Goal: Transaction & Acquisition: Purchase product/service

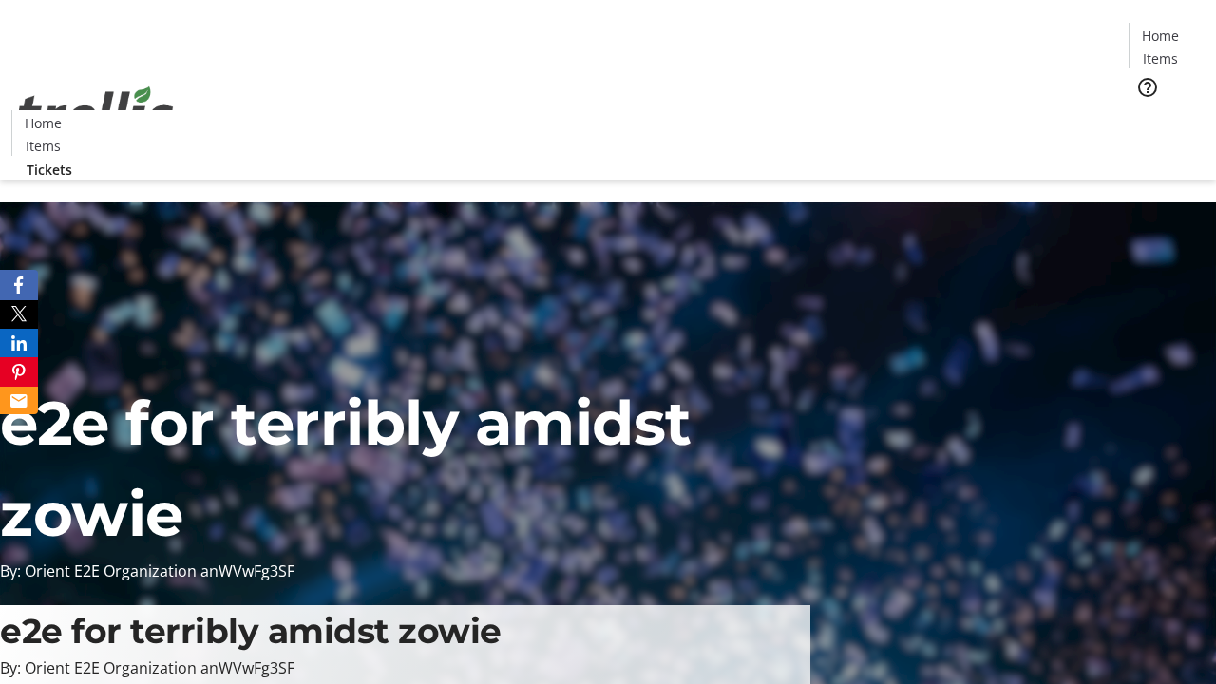
click at [1144, 110] on span "Tickets" at bounding box center [1167, 120] width 46 height 20
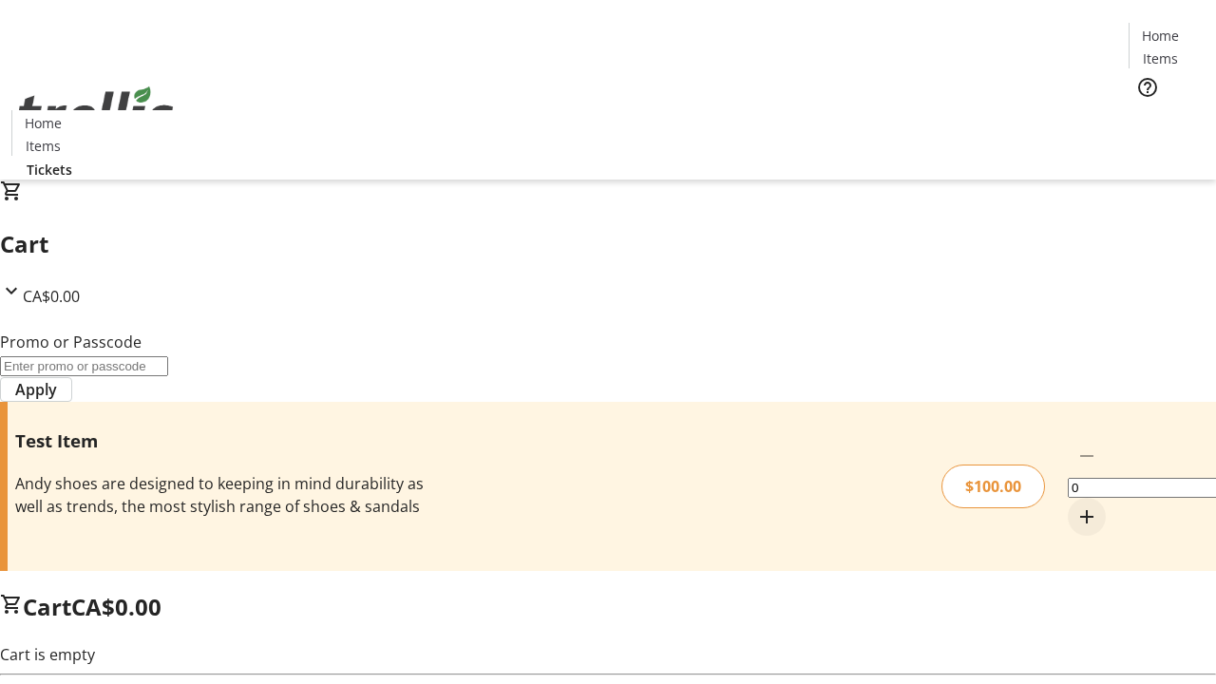
click at [1076, 505] on mat-icon "Increment by one" at bounding box center [1087, 516] width 23 height 23
type input "1"
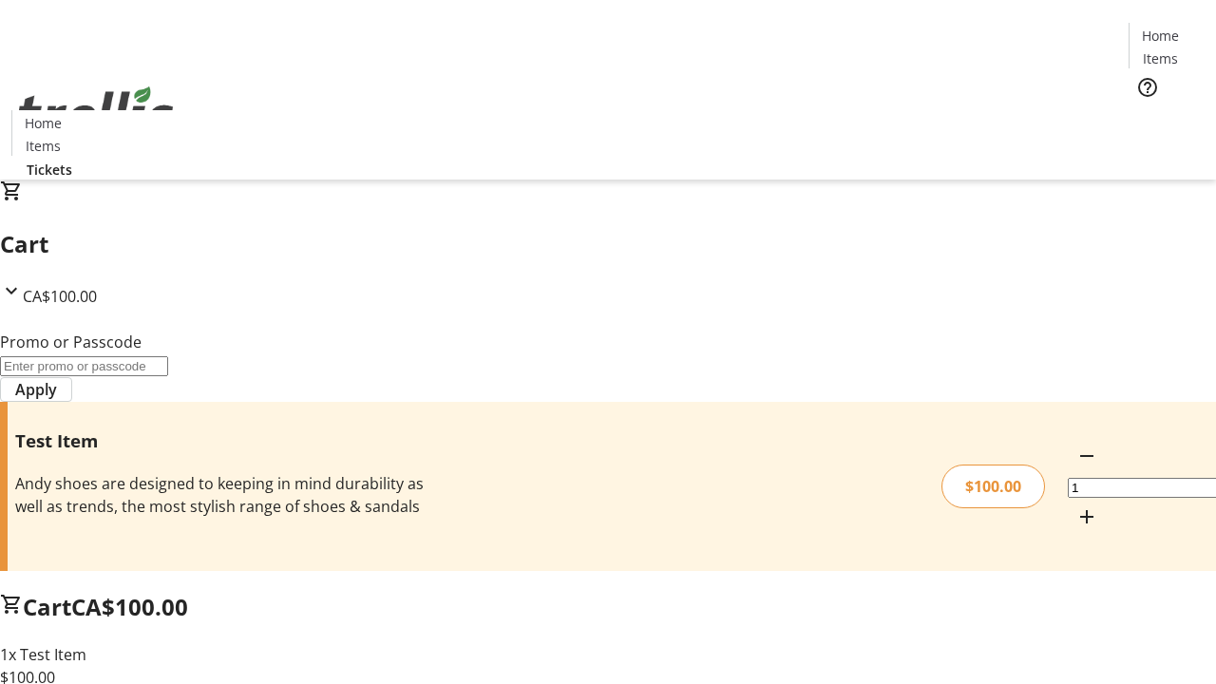
type input "FLAT"
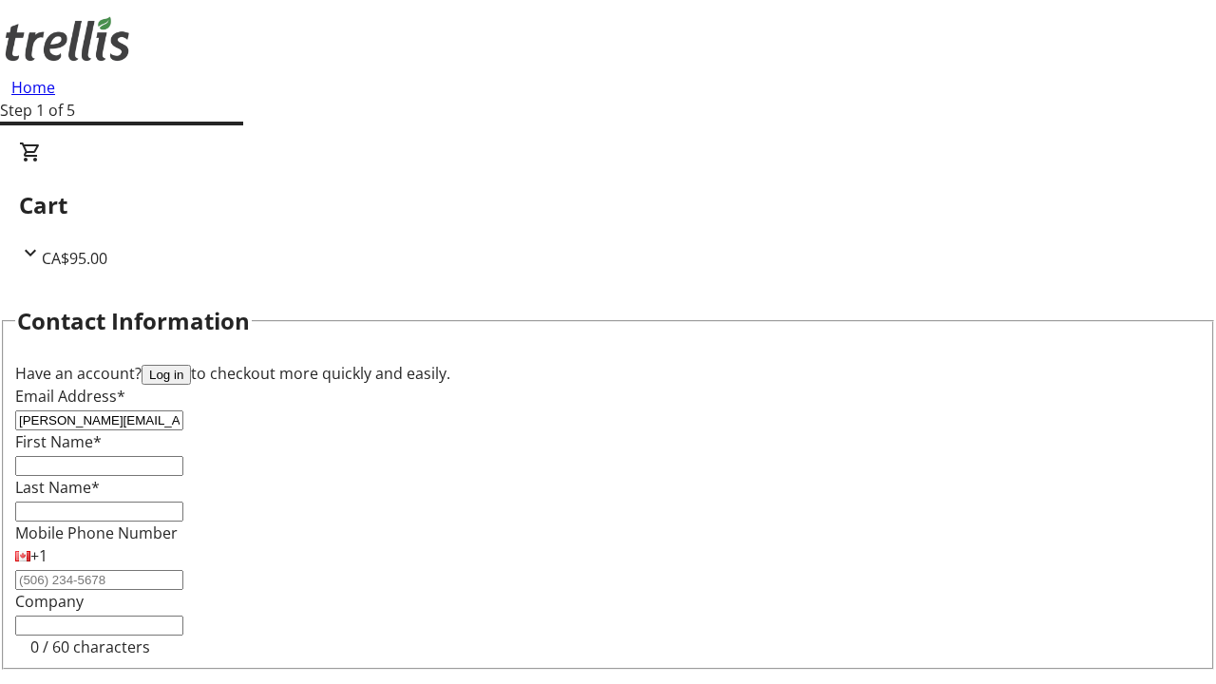
type input "[PERSON_NAME][EMAIL_ADDRESS][DOMAIN_NAME]"
type input "[PERSON_NAME]"
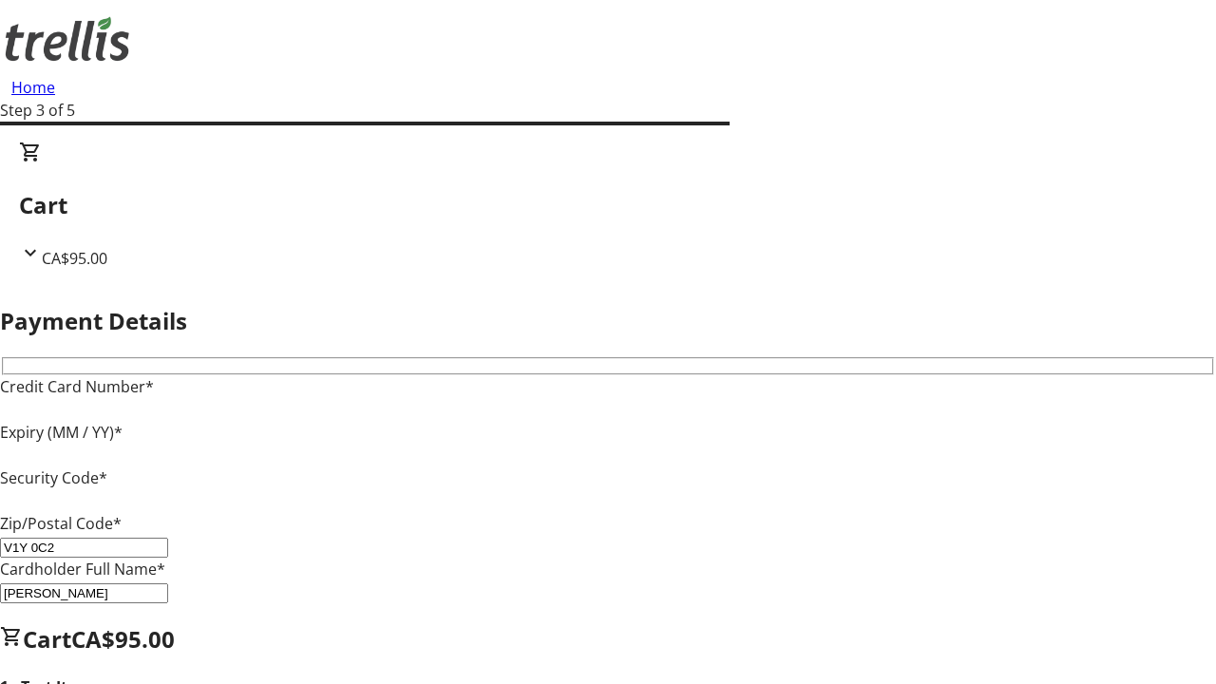
type input "V1Y 0C2"
